Goal: Use online tool/utility: Use online tool/utility

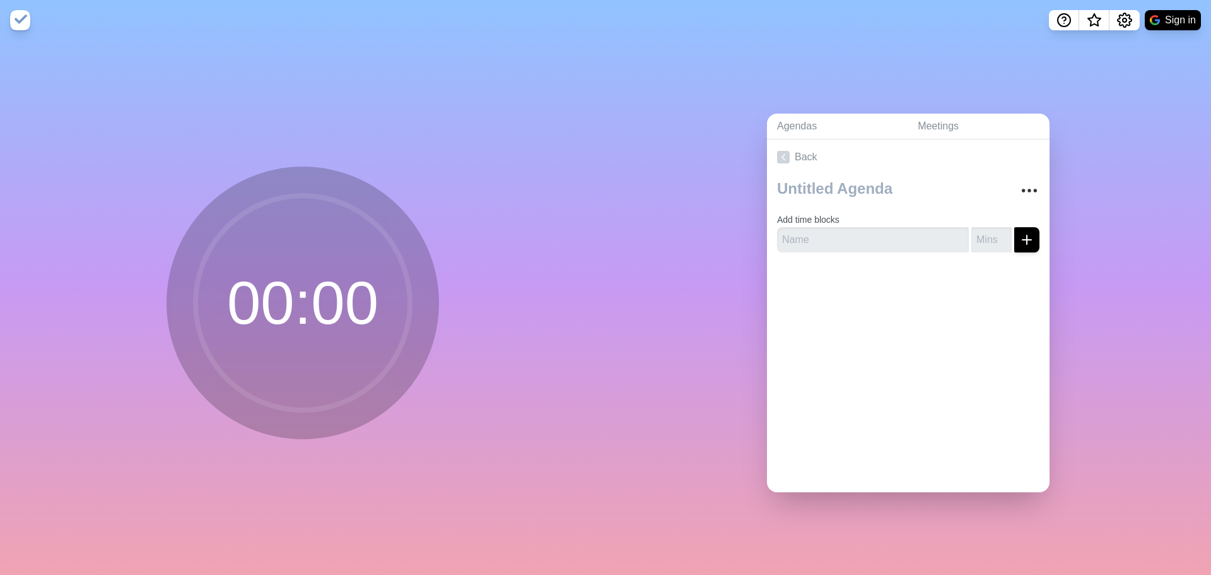
click at [257, 293] on circle at bounding box center [303, 303] width 215 height 215
click at [274, 238] on circle at bounding box center [303, 303] width 215 height 215
click at [840, 233] on input "text" at bounding box center [873, 239] width 192 height 25
click at [1020, 233] on icon "submit" at bounding box center [1027, 239] width 15 height 15
click at [972, 230] on input "number" at bounding box center [992, 239] width 40 height 25
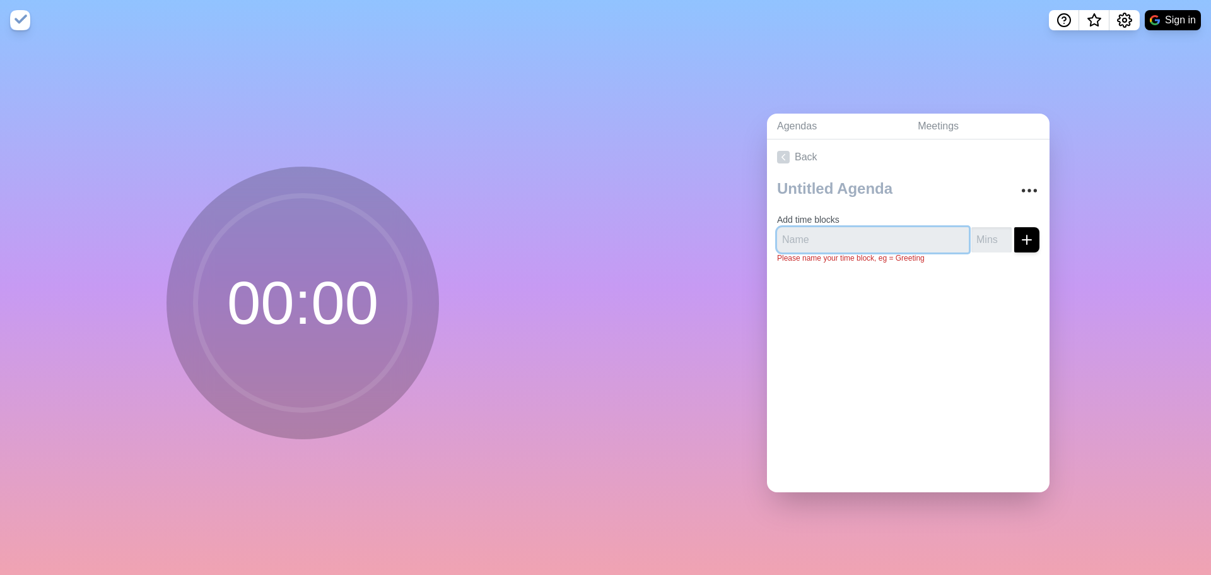
click at [858, 233] on input "text" at bounding box center [873, 239] width 192 height 25
type input "1"
click at [972, 238] on input "number" at bounding box center [992, 239] width 40 height 25
type input "360"
click at [979, 285] on div at bounding box center [908, 299] width 283 height 50
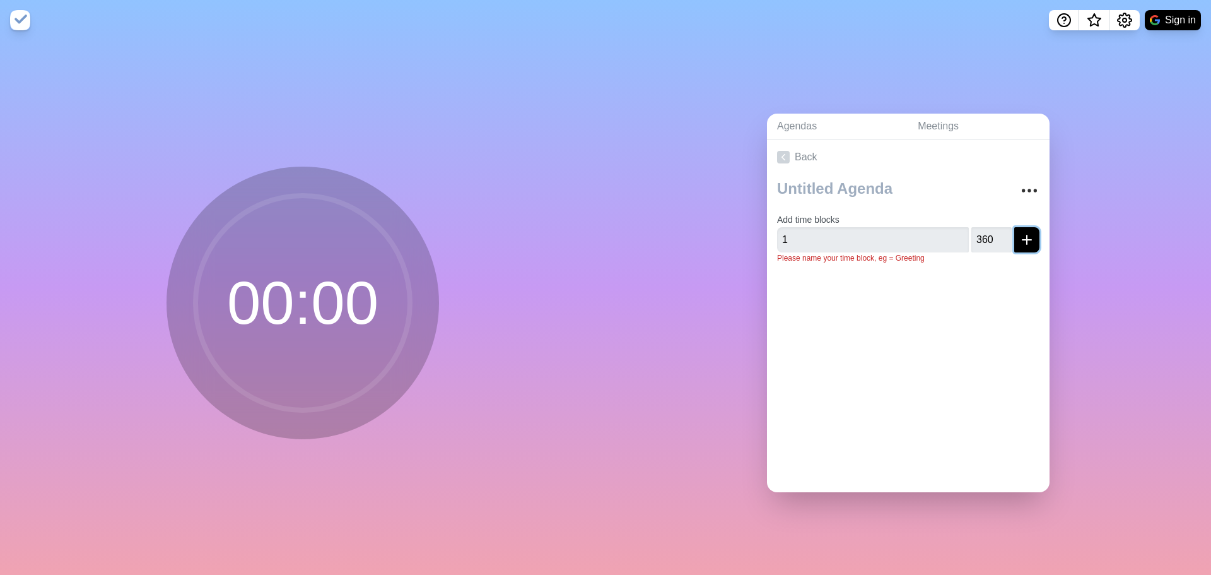
click at [1020, 239] on icon "submit" at bounding box center [1027, 239] width 15 height 15
